Goal: Go to known website: Access a specific website the user already knows

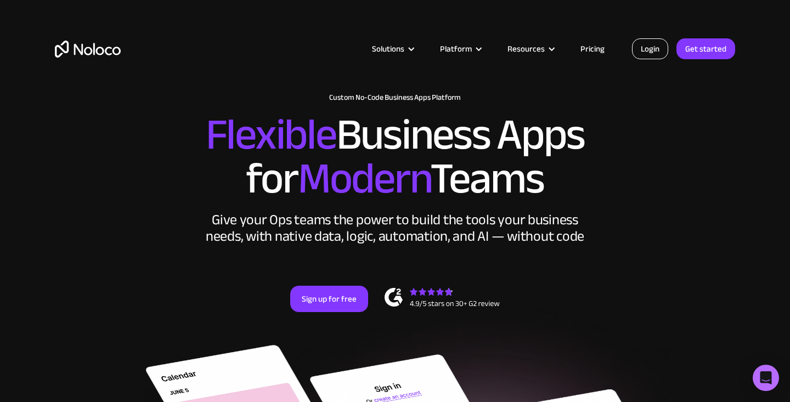
click at [643, 42] on link "Login" at bounding box center [650, 48] width 36 height 21
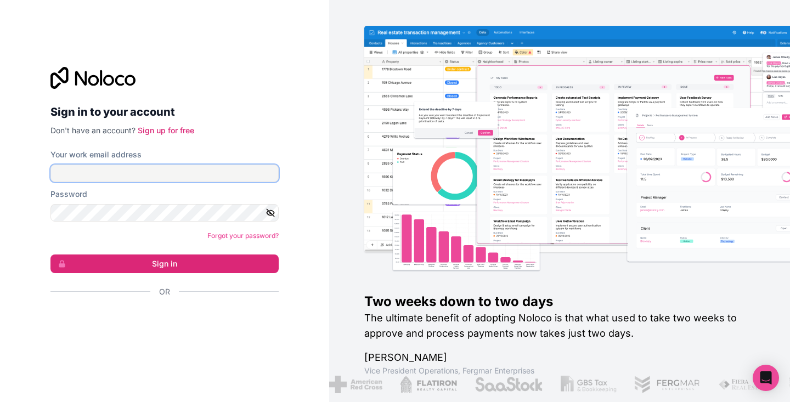
click at [229, 170] on input "Your work email address" at bounding box center [164, 174] width 228 height 18
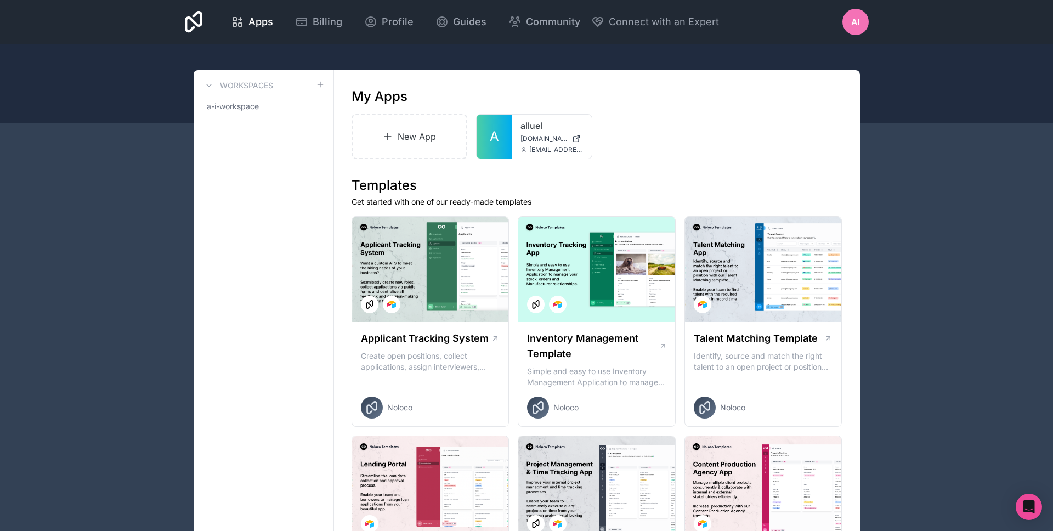
click at [700, 134] on div "New App A alluel alluel.noloco.co forms@alluel.com" at bounding box center [597, 136] width 491 height 45
click at [524, 130] on link "alluel" at bounding box center [551, 125] width 63 height 13
